Goal: Transaction & Acquisition: Purchase product/service

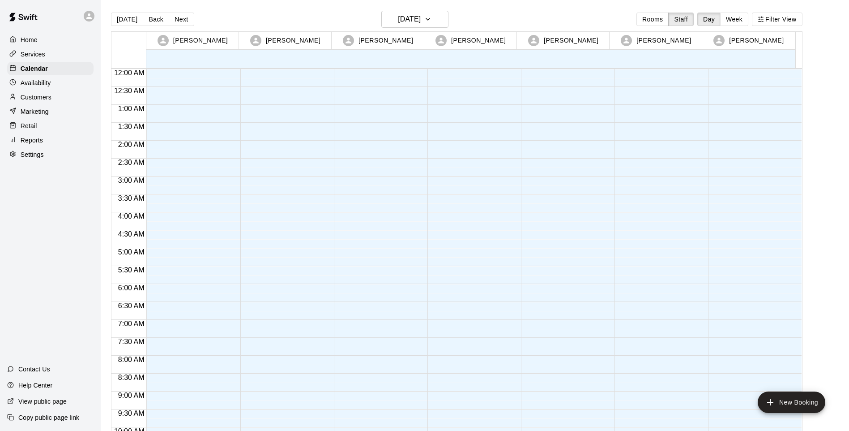
scroll to position [488, 0]
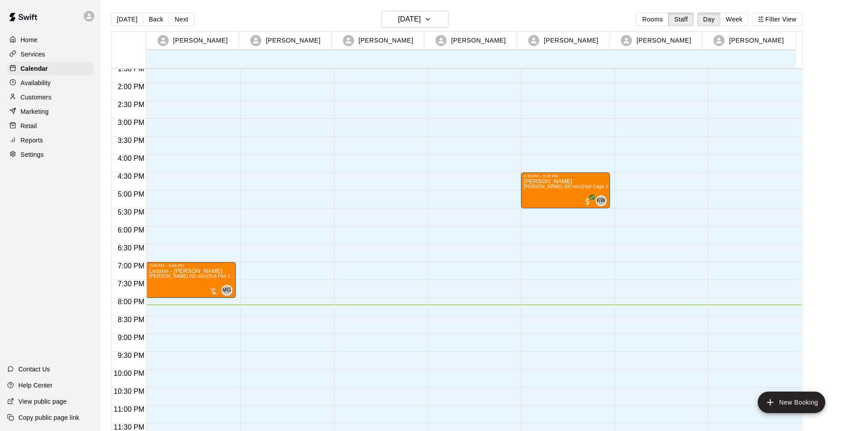
click at [31, 133] on div "Retail" at bounding box center [50, 125] width 86 height 13
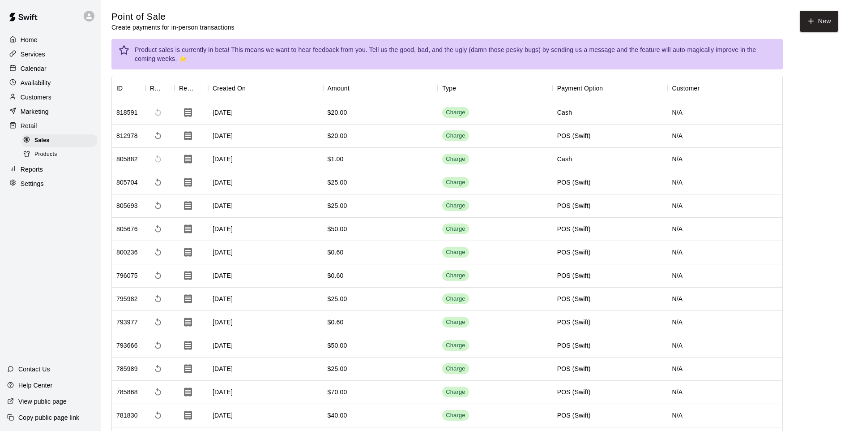
click at [818, 30] on button "New" at bounding box center [819, 21] width 38 height 21
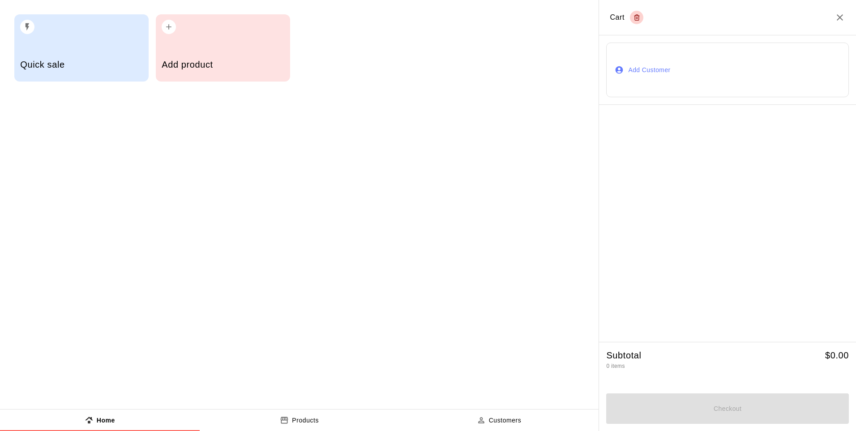
click at [107, 68] on h5 "Quick sale" at bounding box center [81, 65] width 122 height 12
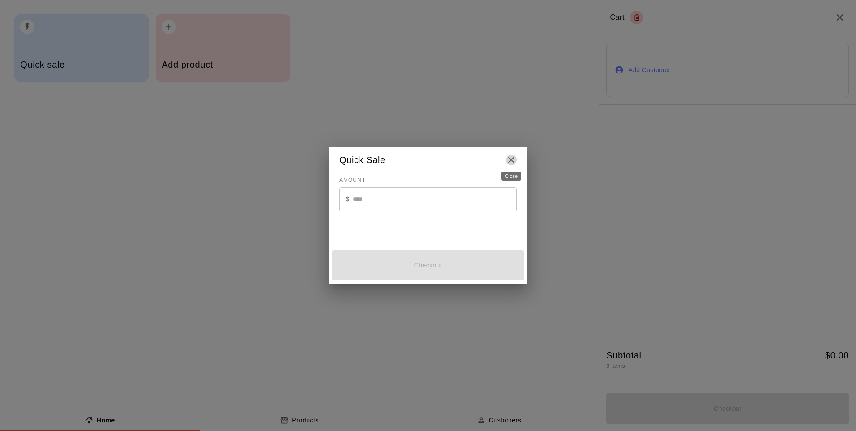
drag, startPoint x: 511, startPoint y: 164, endPoint x: 325, endPoint y: 124, distance: 190.4
click at [505, 164] on div "Quick Sale" at bounding box center [427, 160] width 177 height 12
click at [253, 80] on div "Quick Sale AMOUNT $ ​ Checkout" at bounding box center [428, 215] width 856 height 431
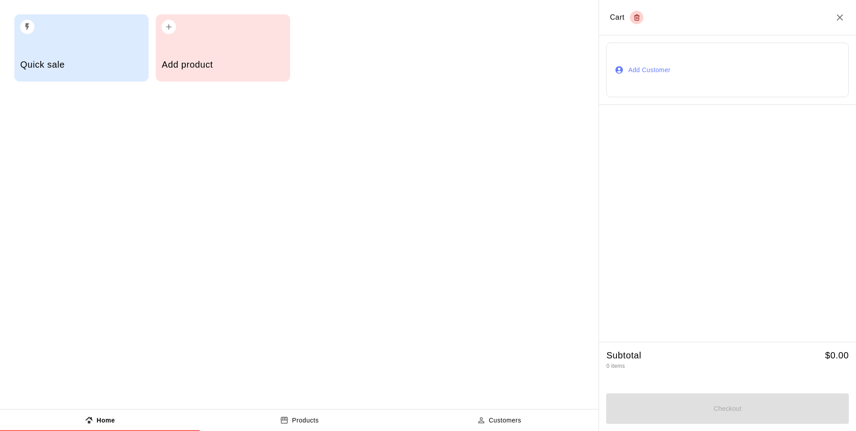
click at [239, 57] on div "Add product" at bounding box center [223, 66] width 122 height 32
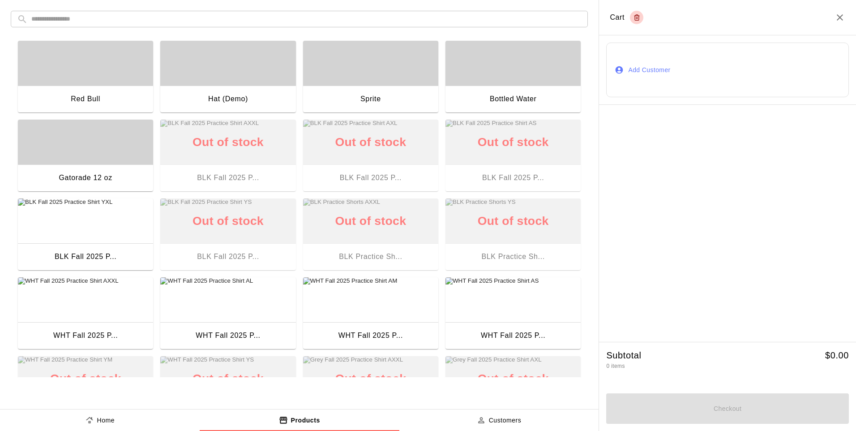
click at [239, 93] on div "Hat (Demo)" at bounding box center [227, 100] width 135 height 29
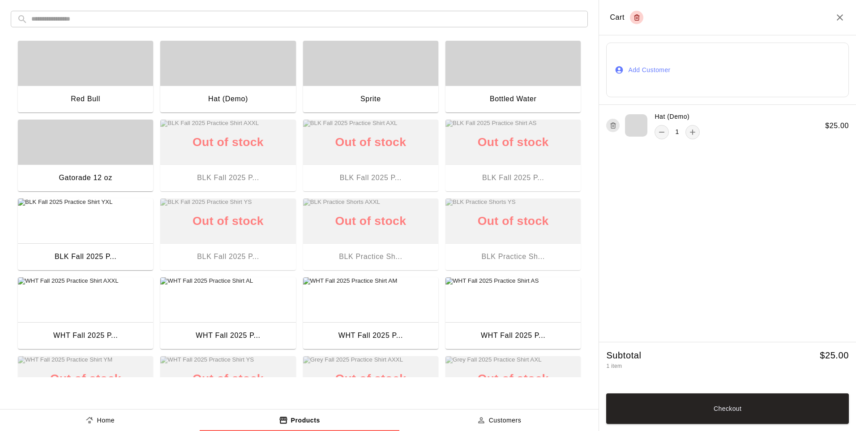
click at [701, 135] on div "Hat (Demo) 1 $ 25.00" at bounding box center [727, 126] width 257 height 42
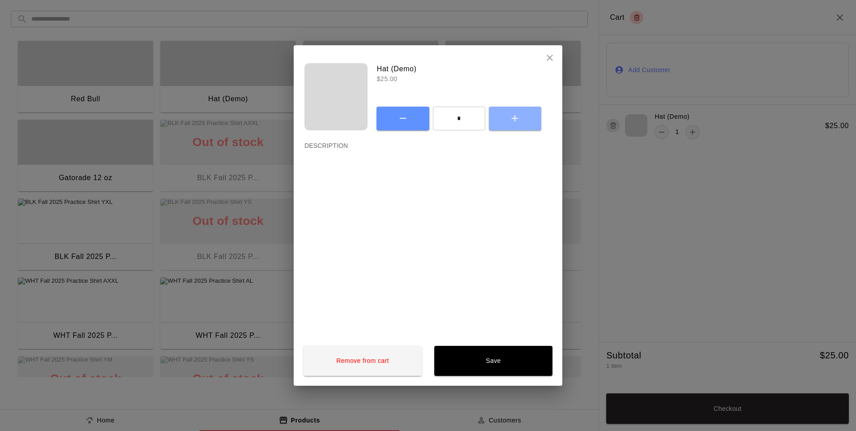
click at [534, 123] on button "button" at bounding box center [515, 119] width 52 height 24
type input "*"
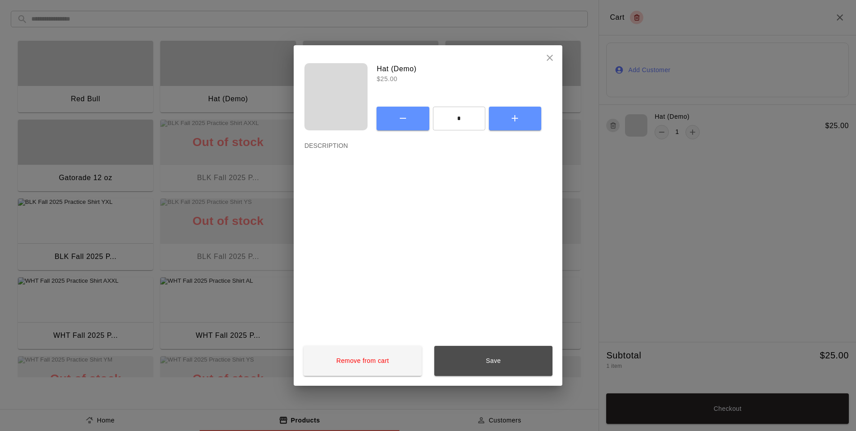
click at [474, 365] on button "Save" at bounding box center [493, 361] width 118 height 30
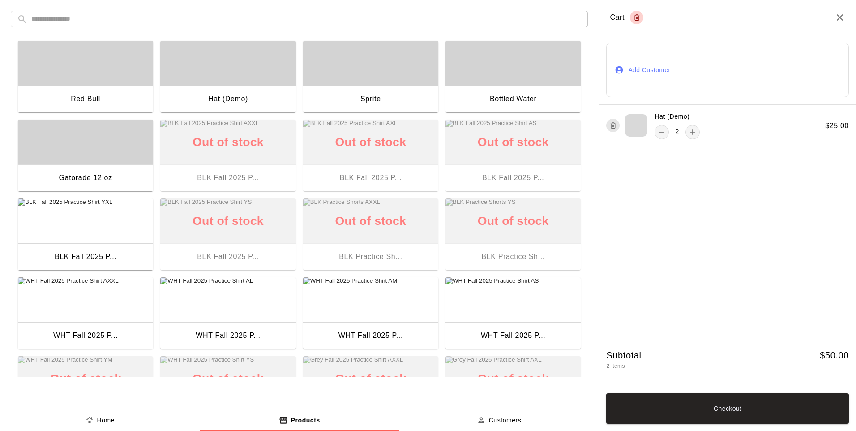
click at [677, 407] on button "Checkout" at bounding box center [727, 408] width 243 height 30
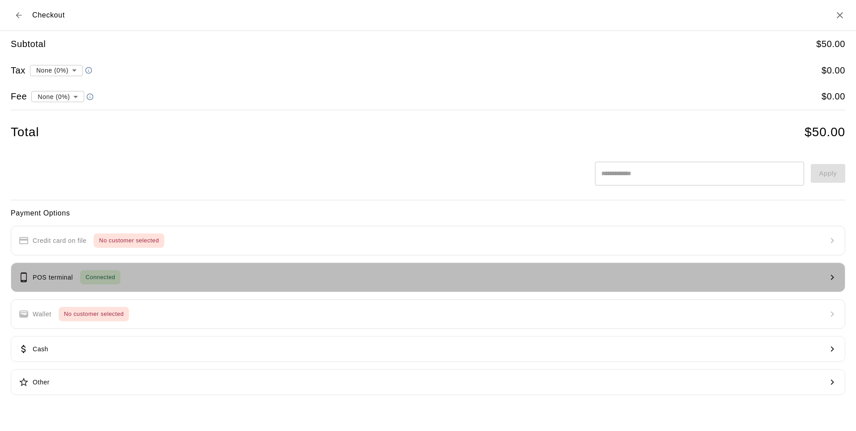
click at [106, 279] on span "Connected" at bounding box center [100, 277] width 40 height 10
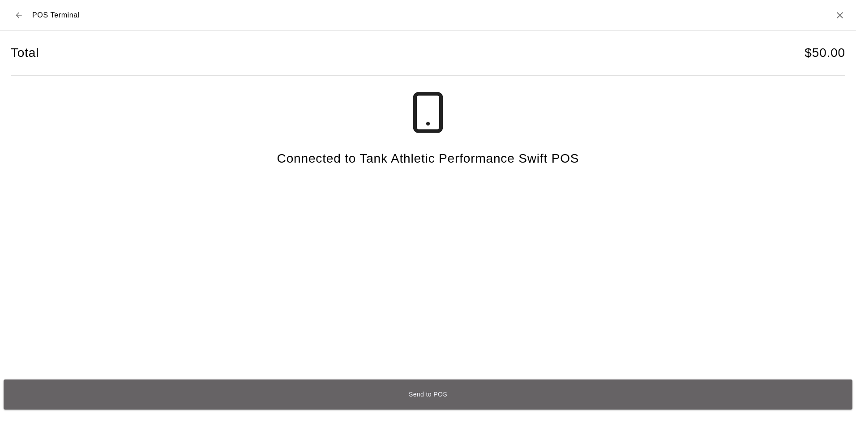
click at [447, 402] on button "Send to POS" at bounding box center [428, 394] width 849 height 30
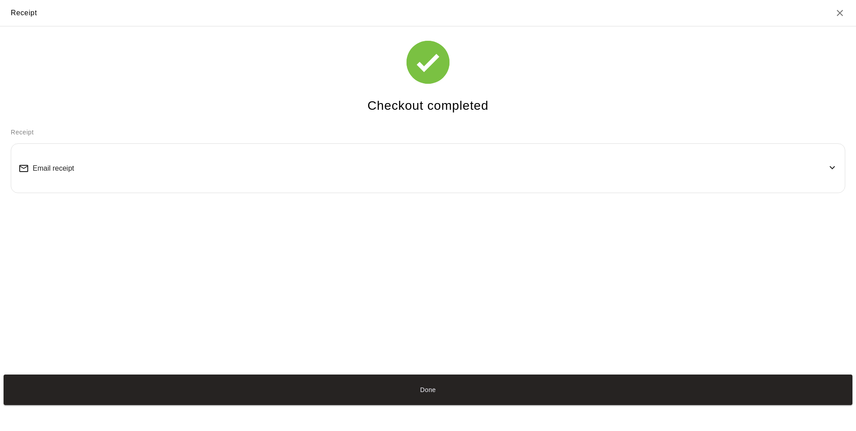
click at [452, 395] on button "Done" at bounding box center [428, 389] width 849 height 30
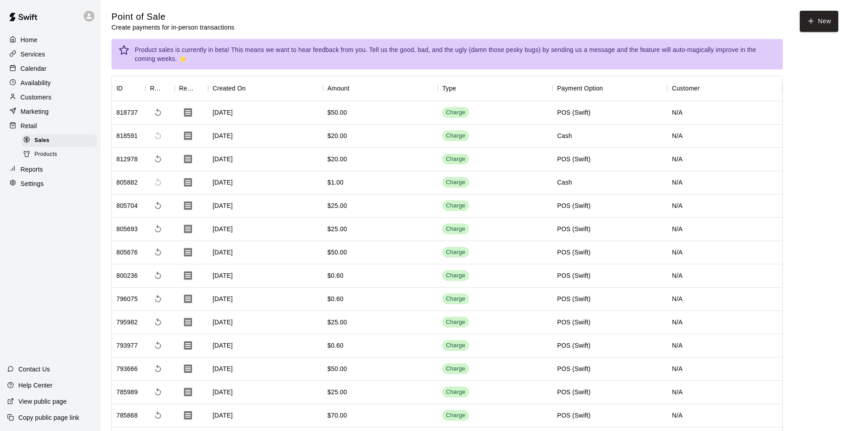
click at [41, 67] on p "Calendar" at bounding box center [34, 68] width 26 height 9
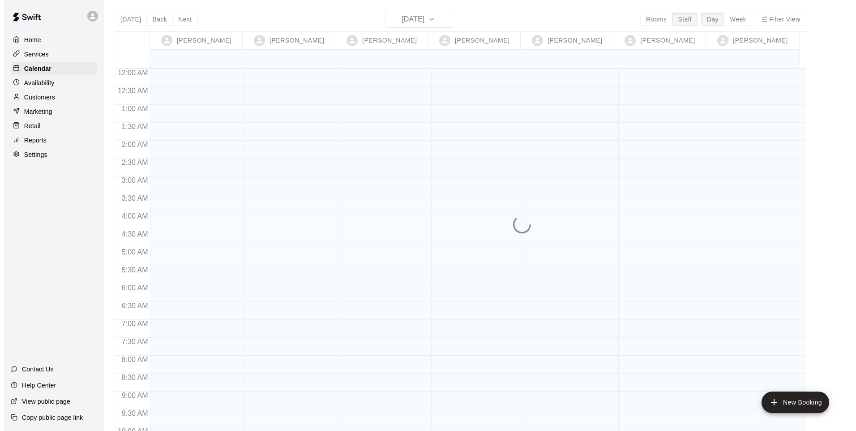
scroll to position [488, 0]
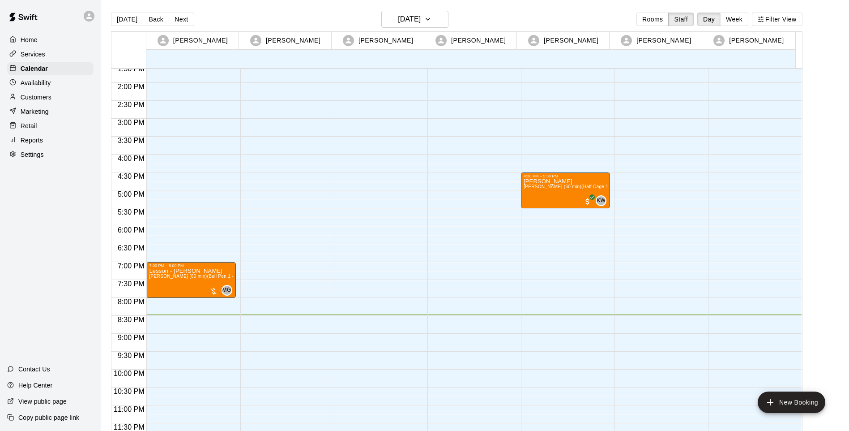
click at [40, 132] on div "Retail" at bounding box center [50, 125] width 86 height 13
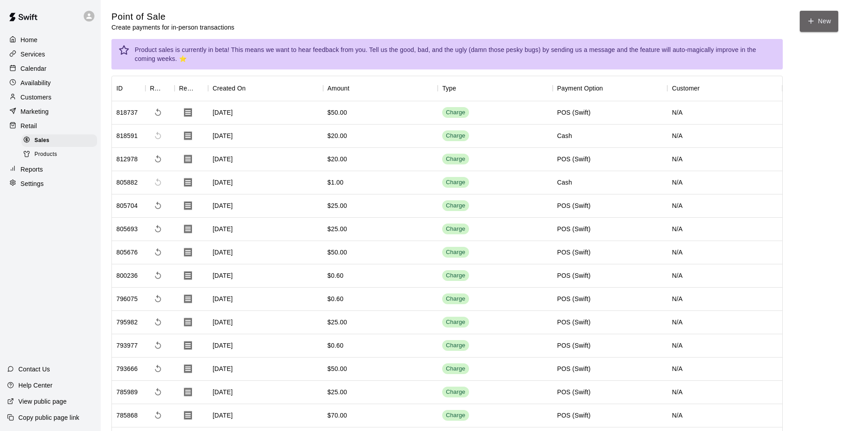
click at [820, 24] on button "New" at bounding box center [819, 21] width 38 height 21
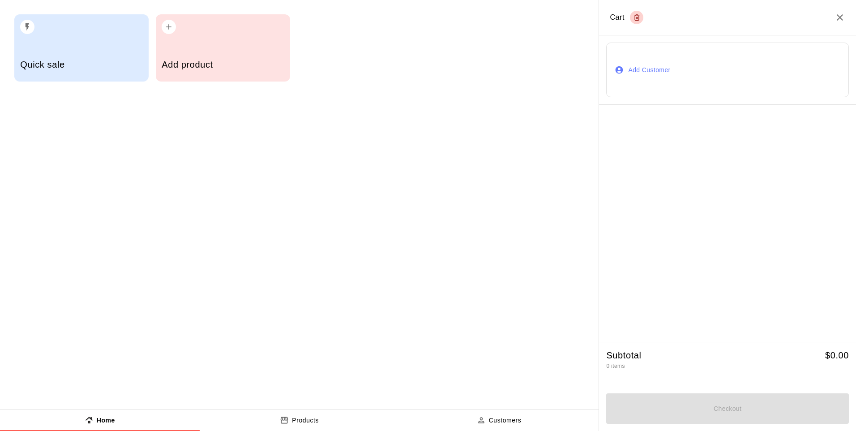
click at [242, 50] on div "Add product" at bounding box center [223, 66] width 122 height 32
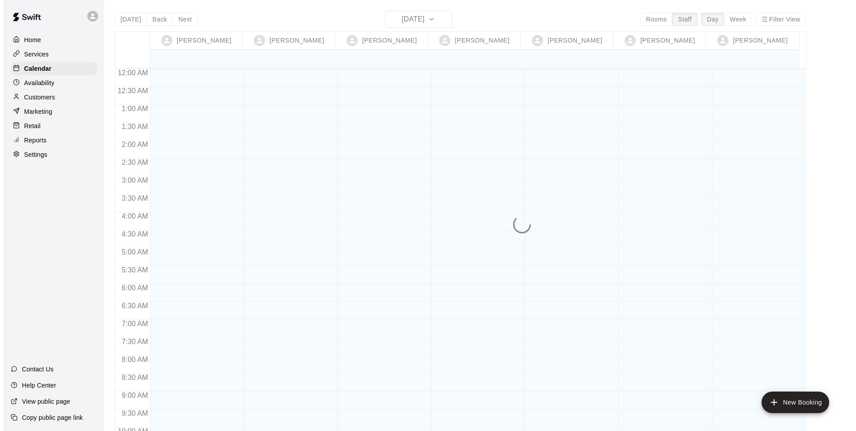
scroll to position [488, 0]
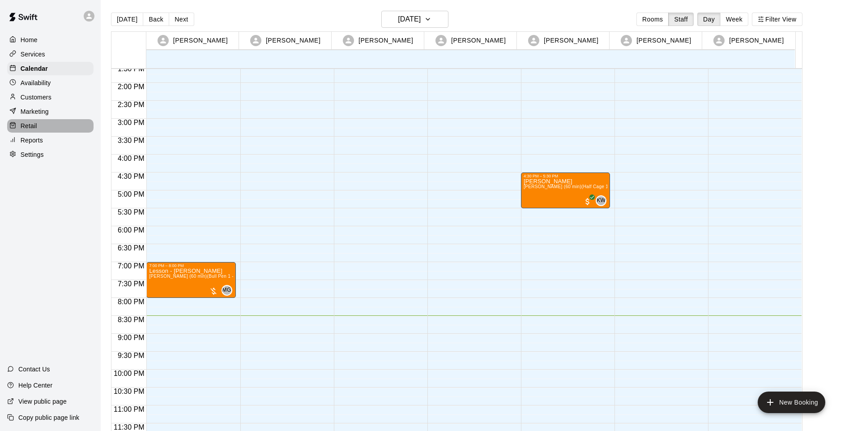
click at [33, 130] on p "Retail" at bounding box center [29, 125] width 17 height 9
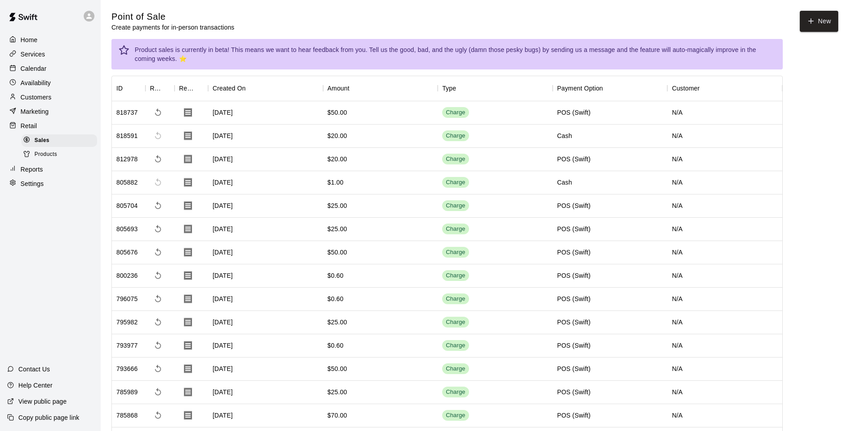
click at [55, 161] on div "Products" at bounding box center [59, 154] width 76 height 13
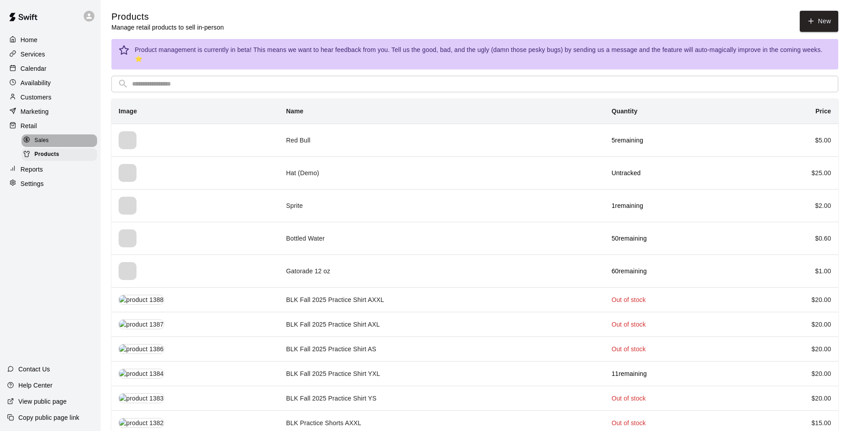
click at [40, 144] on span "Sales" at bounding box center [41, 140] width 14 height 9
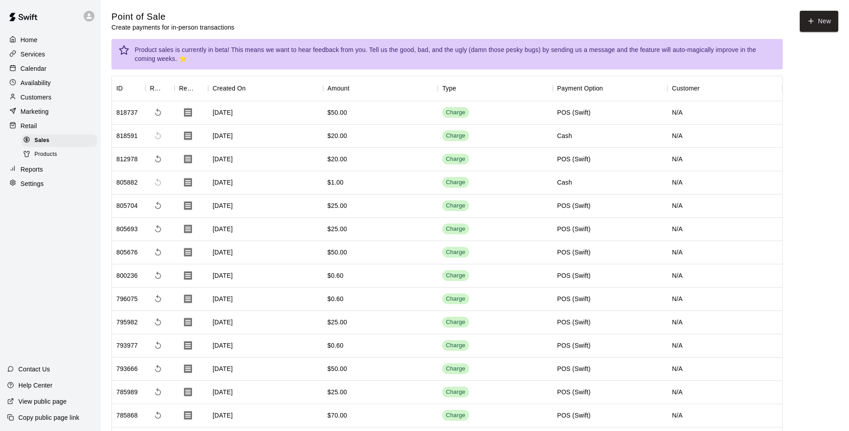
click at [802, 30] on button "New" at bounding box center [819, 21] width 38 height 21
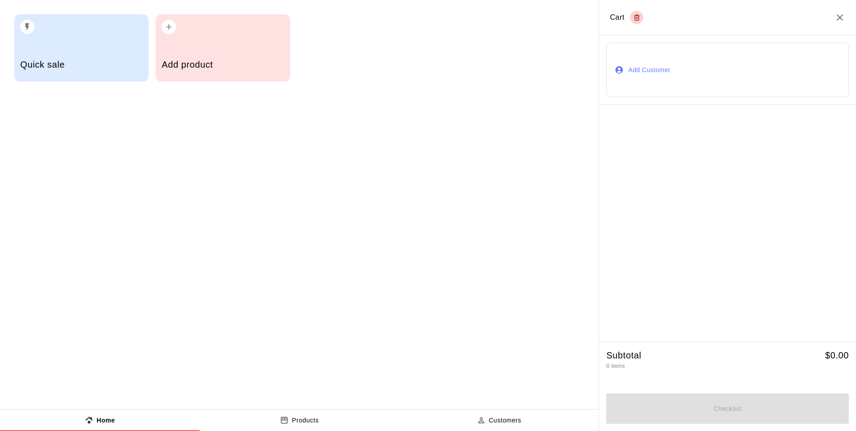
click at [89, 35] on div "Quick sale" at bounding box center [81, 47] width 134 height 67
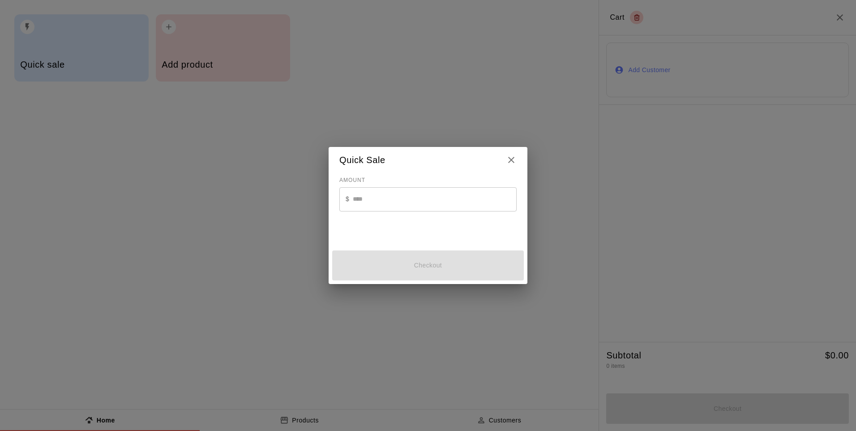
click at [375, 202] on input "text" at bounding box center [435, 199] width 164 height 24
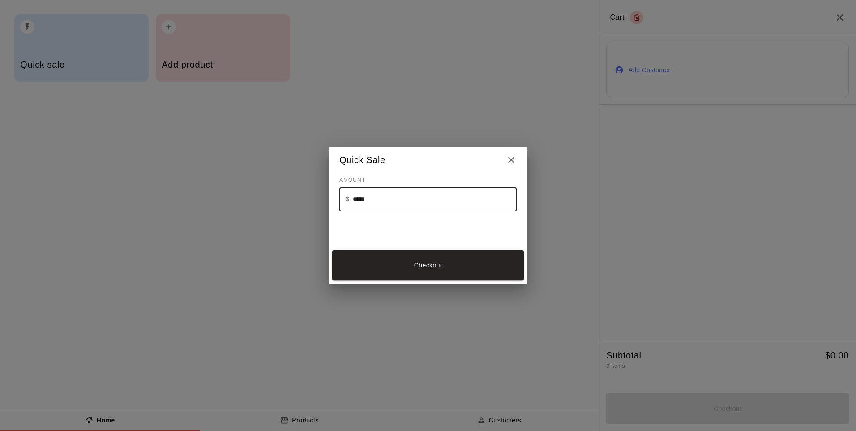
type input "*****"
click at [423, 263] on button "Checkout" at bounding box center [428, 265] width 192 height 30
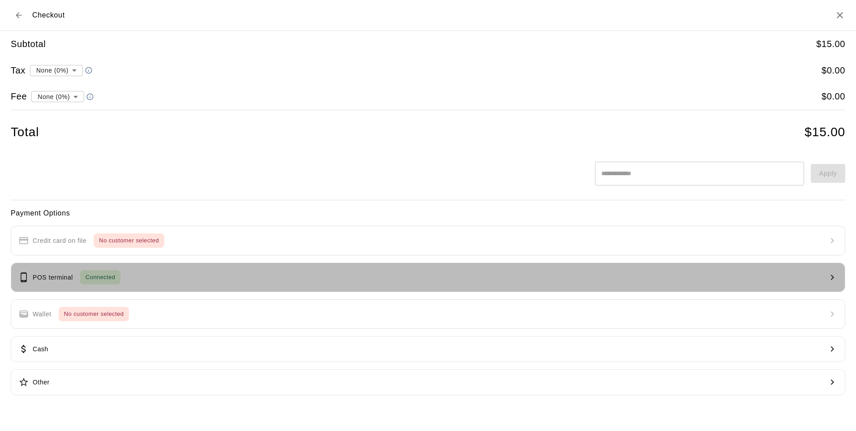
click at [152, 283] on button "POS terminal Connected" at bounding box center [428, 277] width 834 height 30
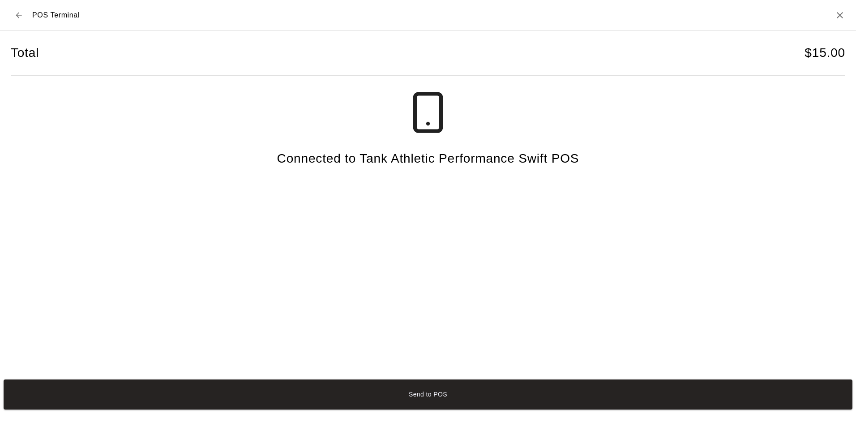
click at [307, 406] on button "Send to POS" at bounding box center [428, 394] width 849 height 30
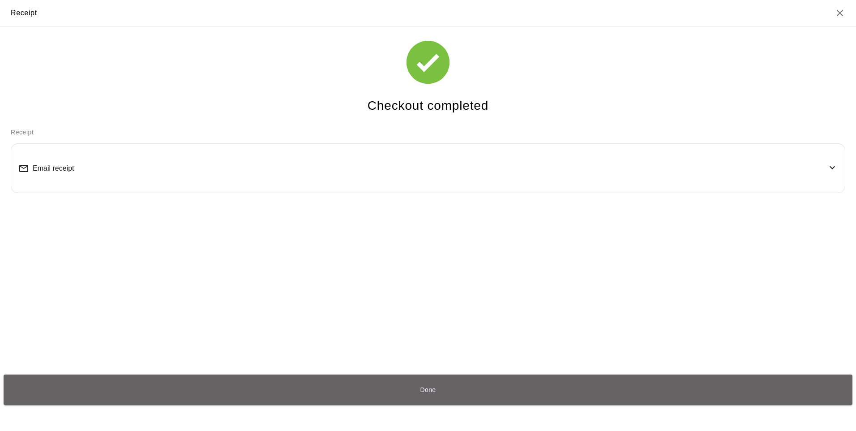
drag, startPoint x: 394, startPoint y: 393, endPoint x: 389, endPoint y: 386, distance: 8.0
click at [394, 392] on button "Done" at bounding box center [428, 389] width 849 height 30
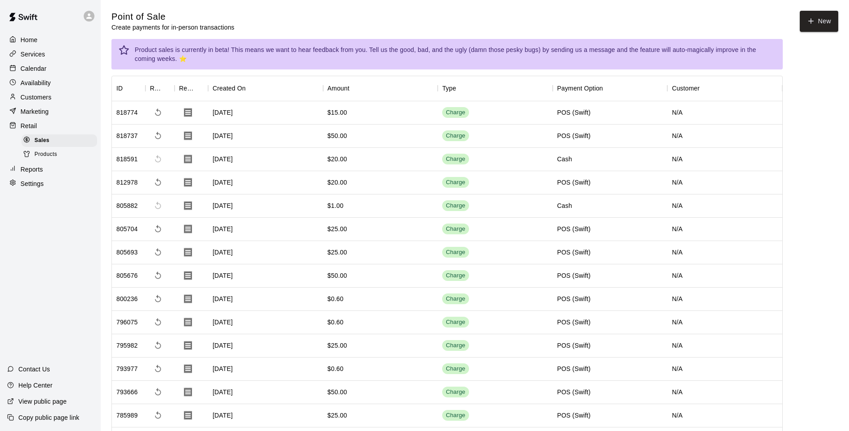
click at [821, 30] on button "New" at bounding box center [819, 21] width 38 height 21
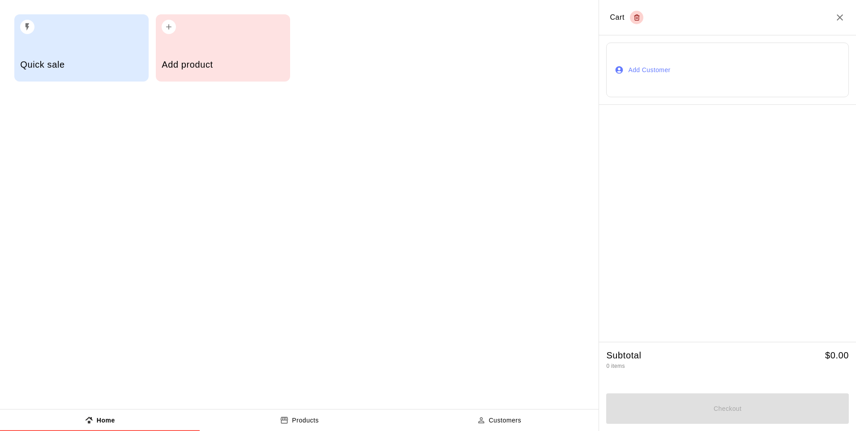
click at [86, 68] on h5 "Quick sale" at bounding box center [81, 65] width 122 height 12
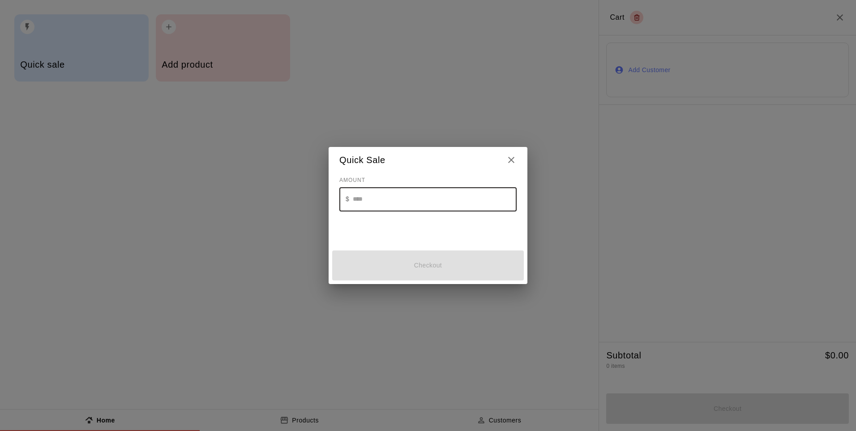
click at [380, 193] on input "text" at bounding box center [435, 199] width 164 height 24
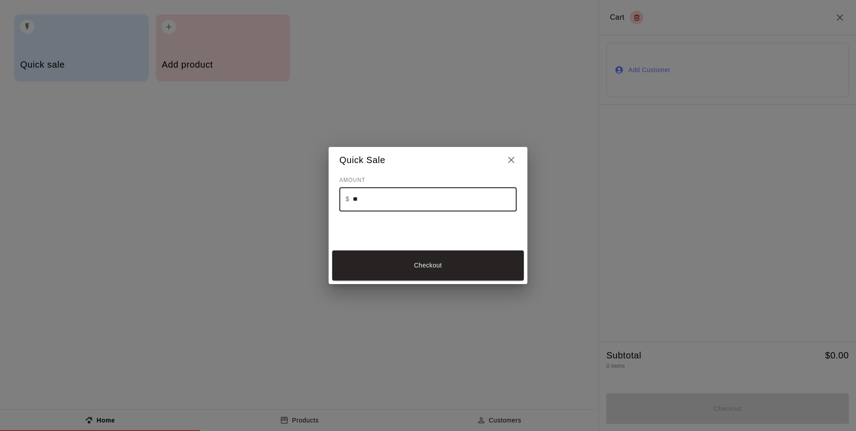
type input "**"
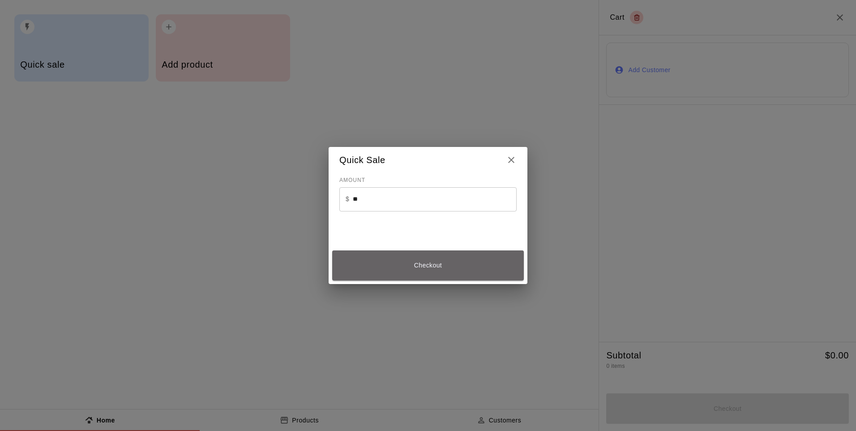
click at [421, 250] on button "Checkout" at bounding box center [428, 265] width 192 height 30
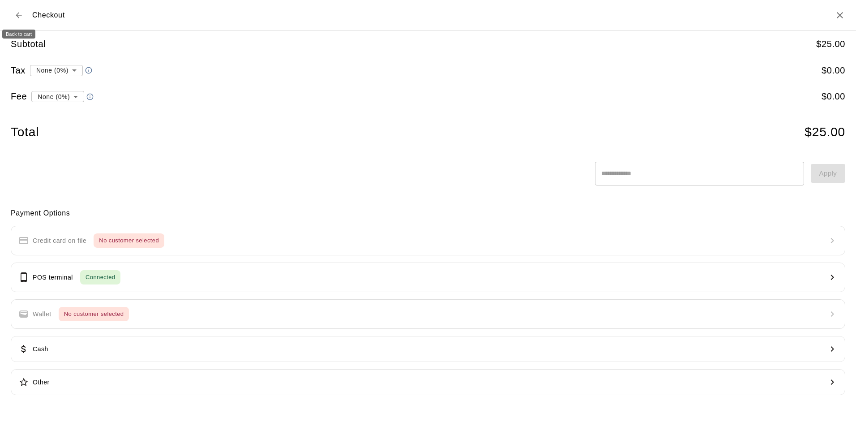
click at [21, 16] on icon "Back to cart" at bounding box center [18, 15] width 9 height 9
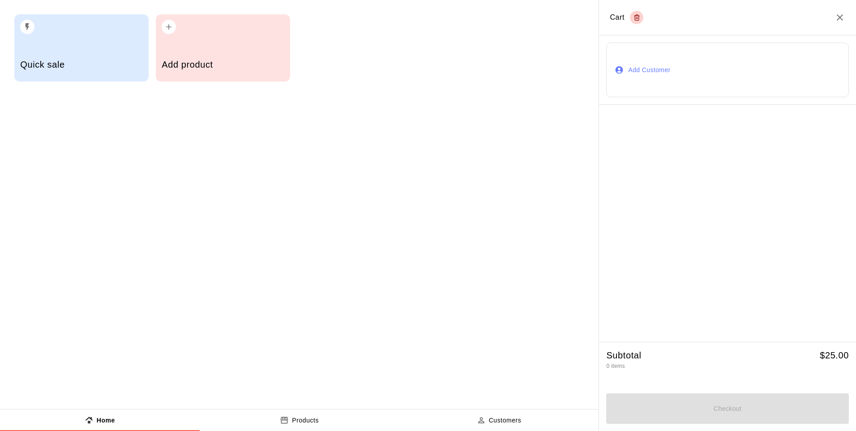
click at [64, 55] on div "Quick sale" at bounding box center [81, 66] width 122 height 32
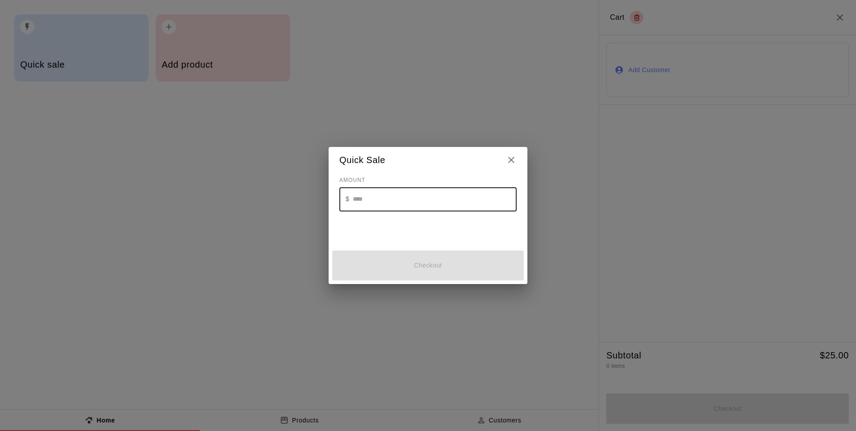
click at [437, 196] on input "text" at bounding box center [435, 199] width 164 height 24
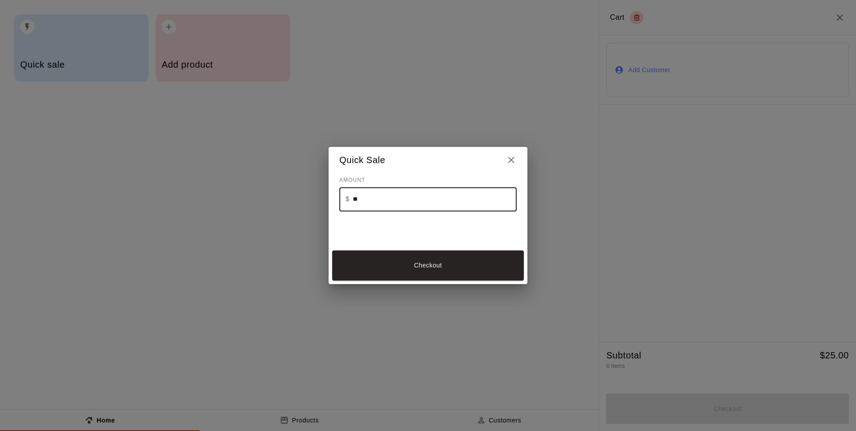
type input "**"
click at [427, 255] on button "Checkout" at bounding box center [428, 265] width 192 height 30
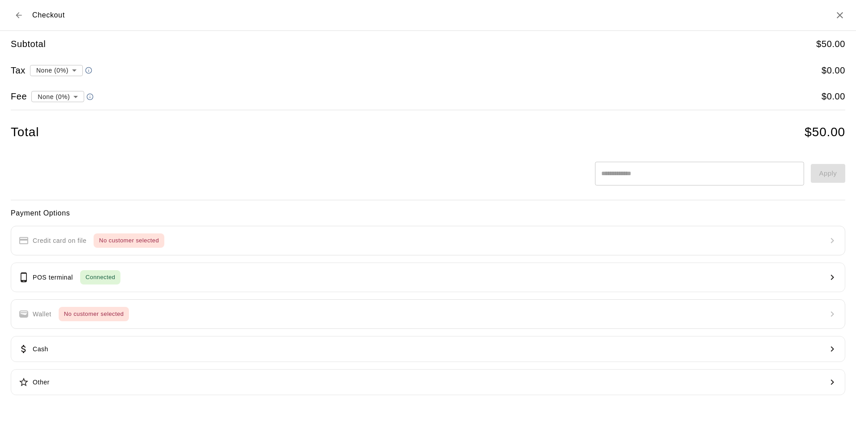
click at [254, 280] on button "POS terminal Connected" at bounding box center [428, 277] width 834 height 30
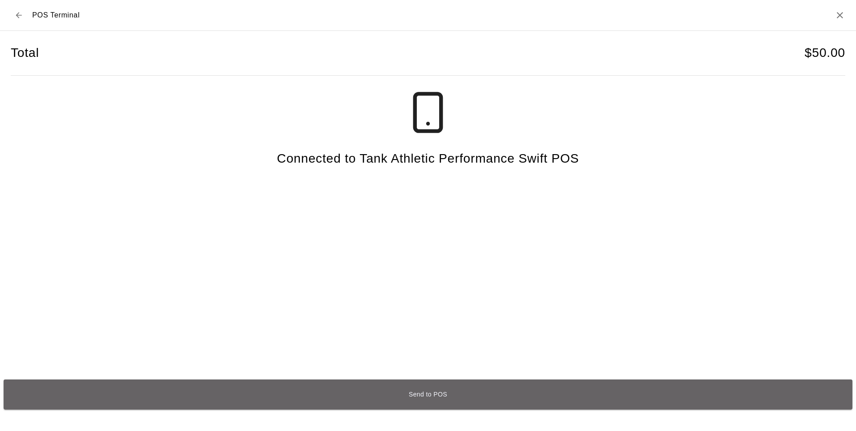
click at [291, 400] on button "Send to POS" at bounding box center [428, 394] width 849 height 30
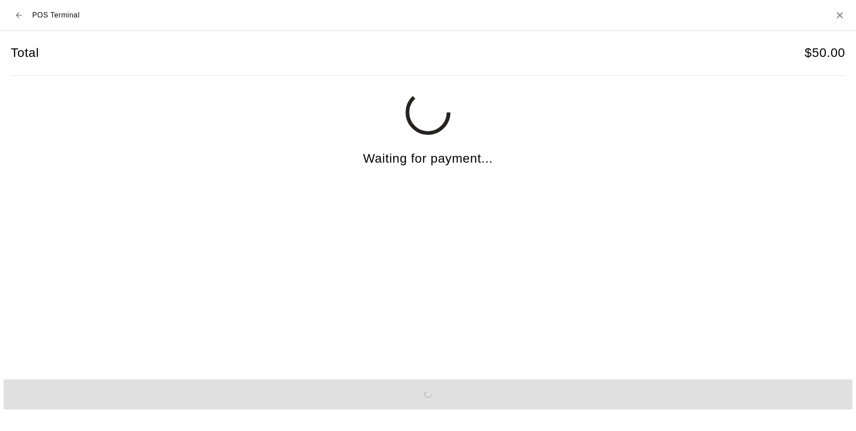
click at [252, 278] on div "Total $ 50.00 Waiting for payment..." at bounding box center [428, 199] width 834 height 336
click at [467, 279] on div "Total $ 50.00 Waiting for payment..." at bounding box center [428, 199] width 834 height 336
